Goal: Navigation & Orientation: Find specific page/section

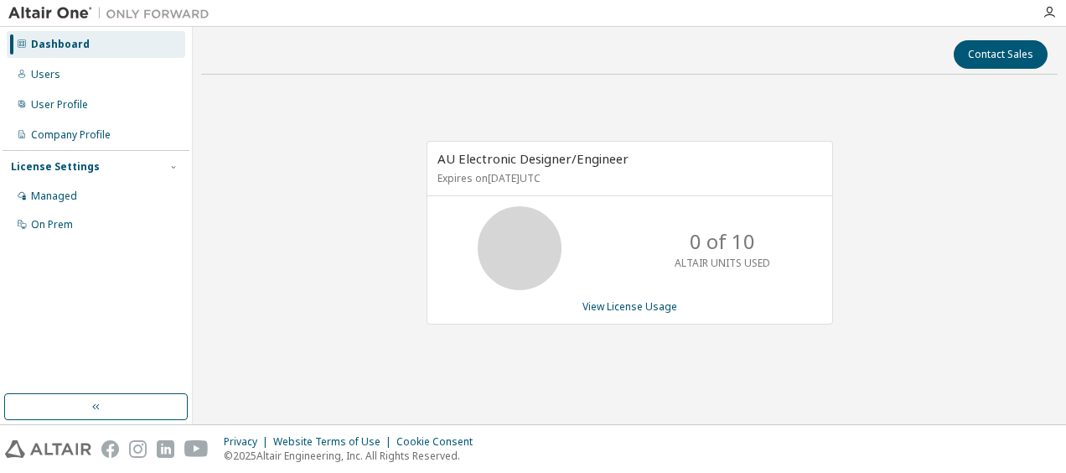
click at [346, 14] on div at bounding box center [625, 13] width 815 height 26
